Goal: Transaction & Acquisition: Download file/media

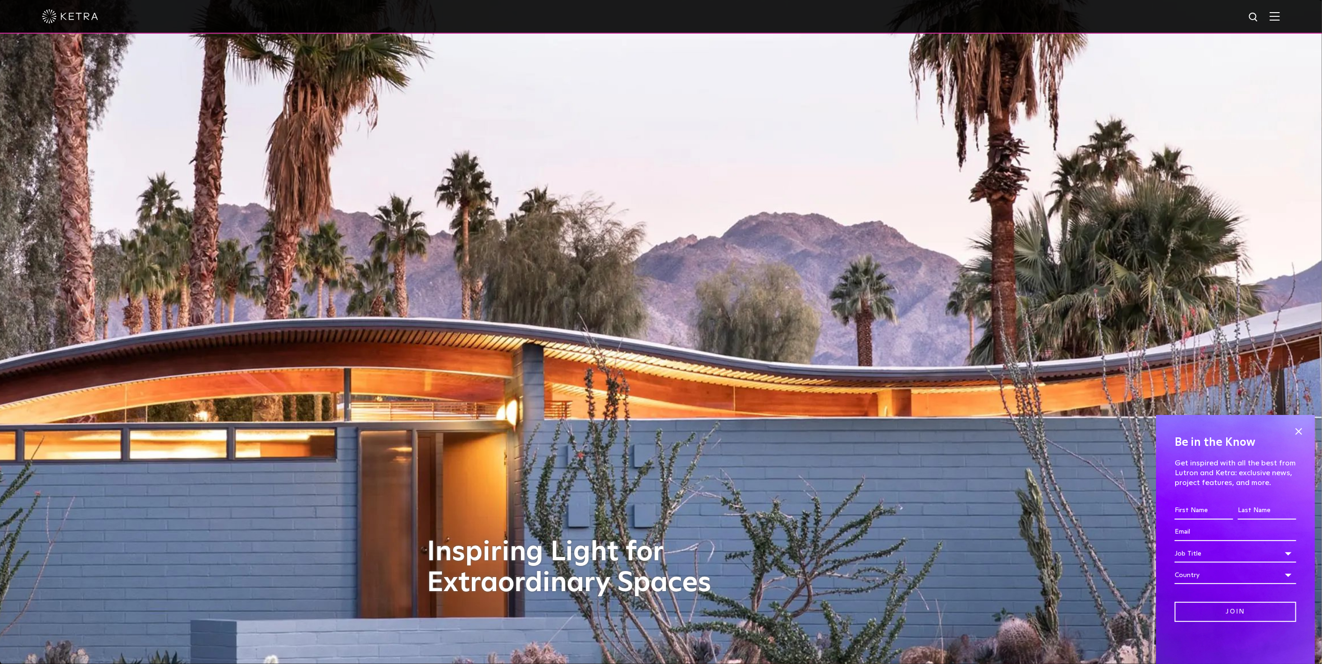
click at [1280, 15] on img at bounding box center [1275, 16] width 10 height 9
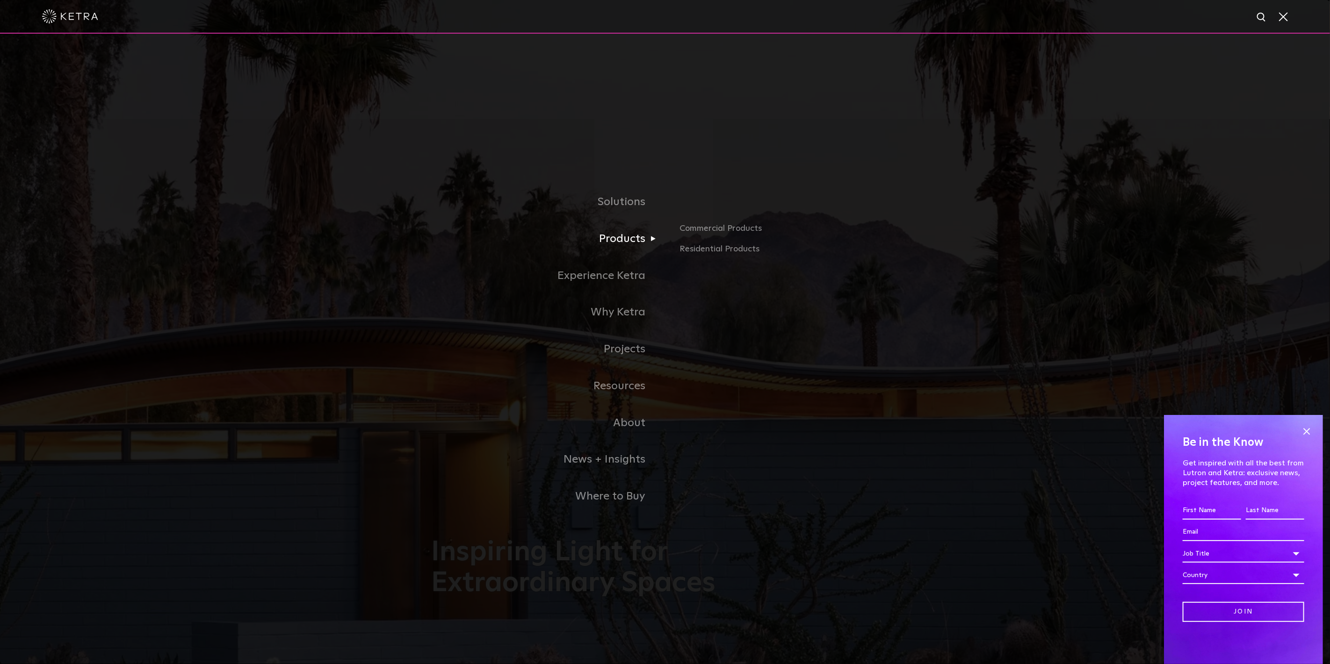
click at [625, 242] on link "Products" at bounding box center [548, 239] width 234 height 37
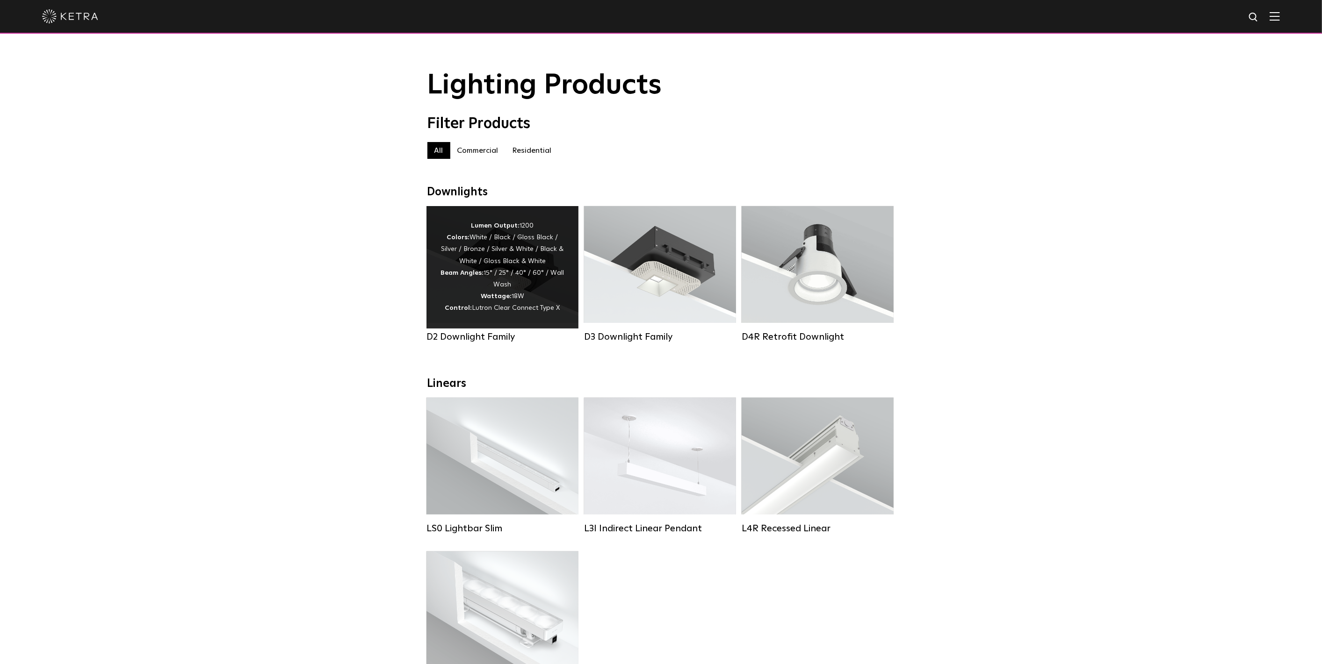
click at [505, 260] on div "Lumen Output: 1200 Colors: White / Black / Gloss Black / Silver / Bronze / Silv…" at bounding box center [502, 267] width 124 height 94
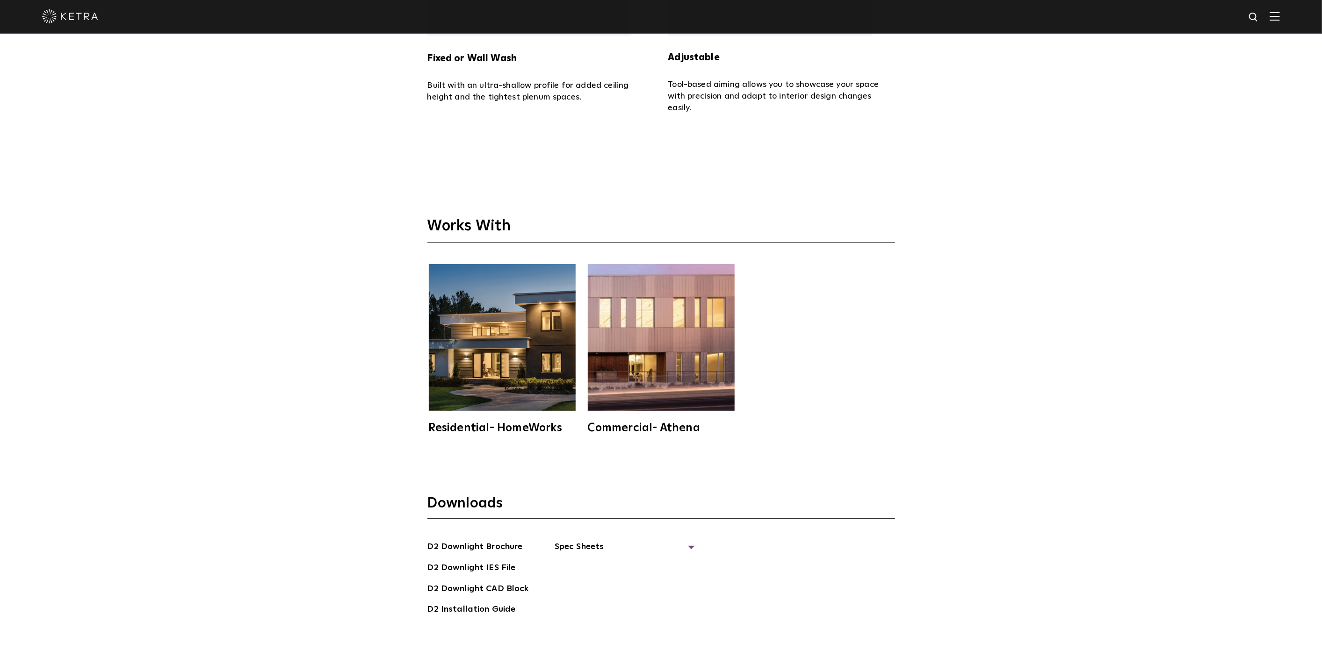
scroll to position [3273, 0]
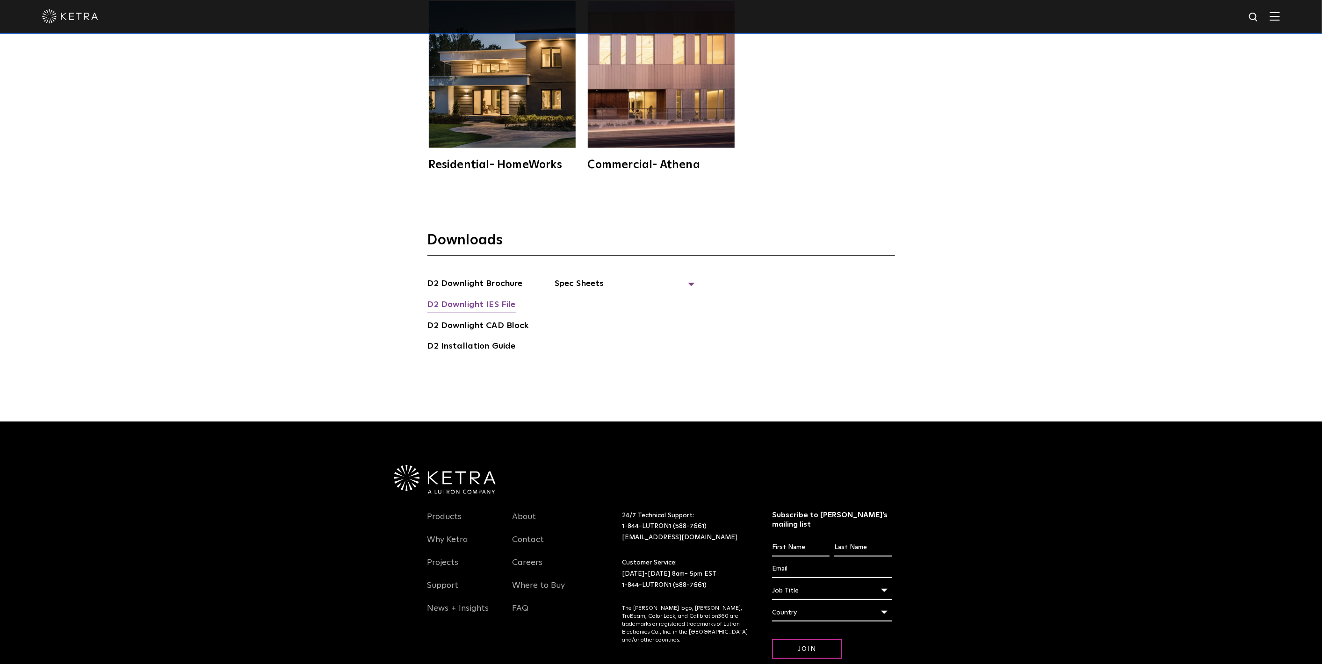
click at [478, 298] on link "D2 Downlight IES File" at bounding box center [471, 305] width 88 height 15
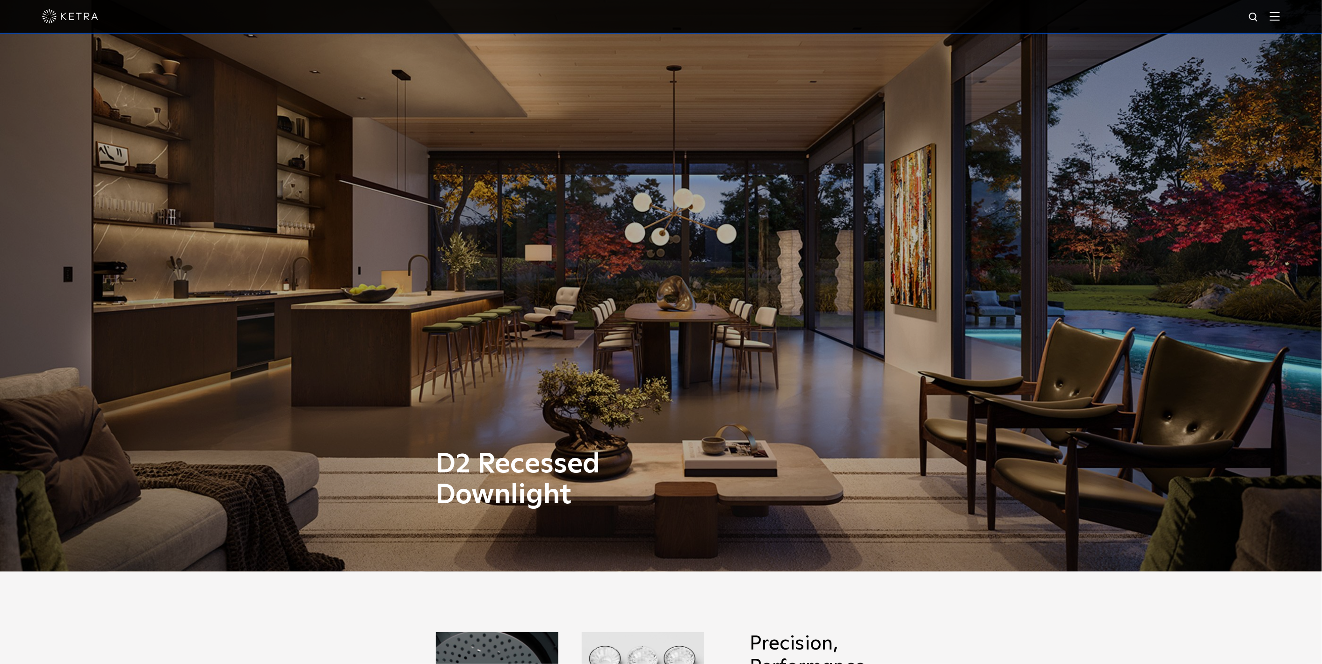
scroll to position [0, 0]
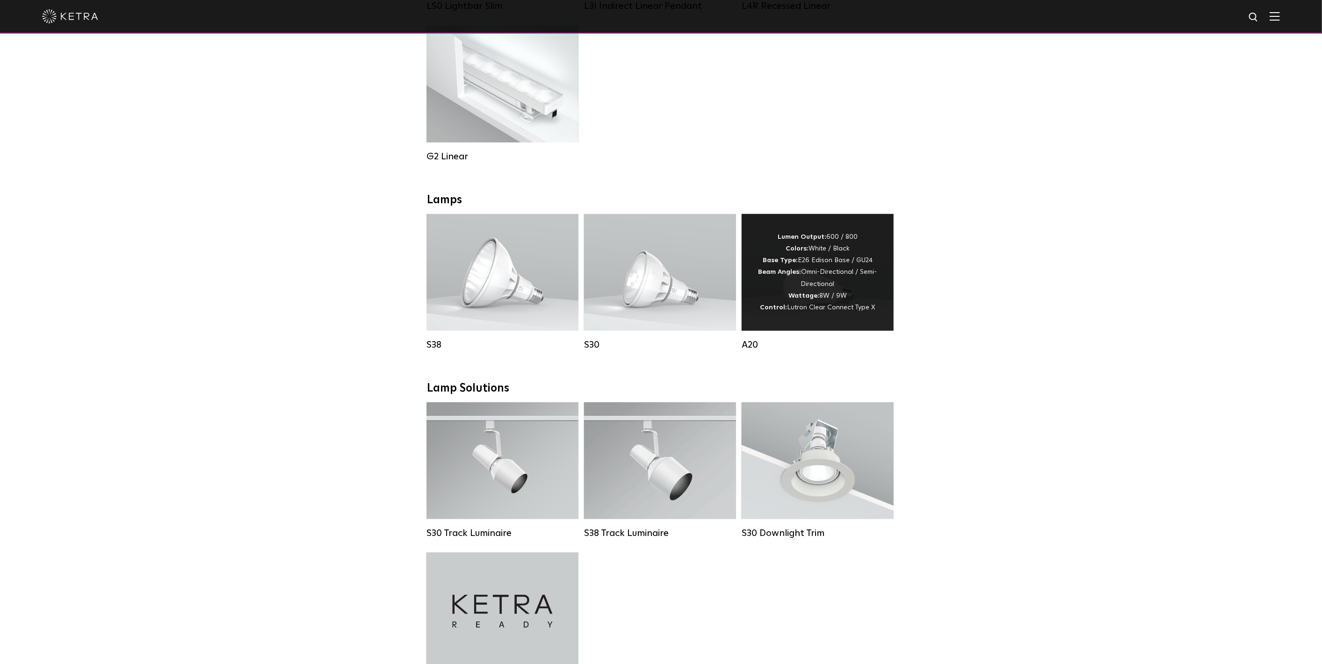
click at [806, 267] on div "Lumen Output: 600 / 800 Colors: White / Black Base Type: E26 Edison Base / GU24…" at bounding box center [818, 272] width 124 height 82
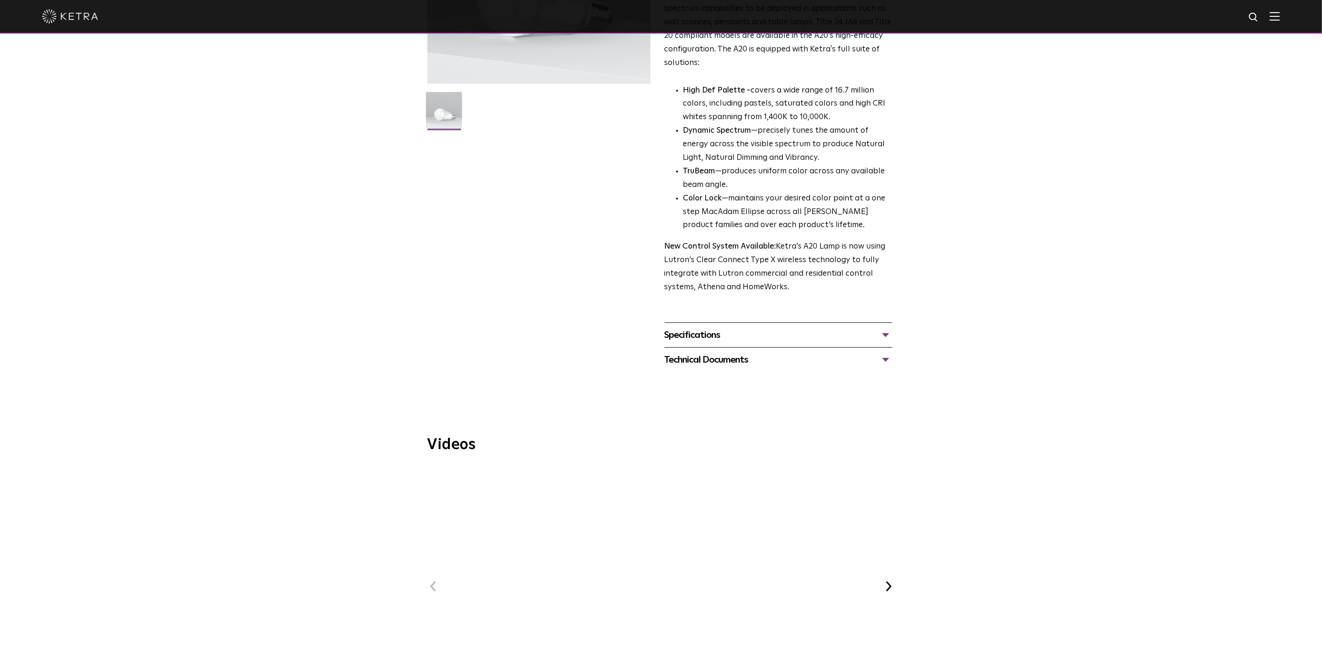
click at [749, 353] on div "Technical Documents" at bounding box center [778, 360] width 228 height 15
click at [688, 448] on link "A20 IES File" at bounding box center [686, 452] width 44 height 8
